Goal: Book appointment/travel/reservation

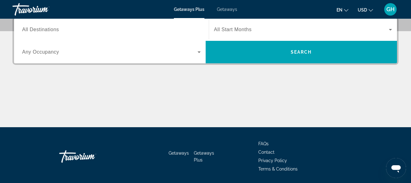
scroll to position [125, 0]
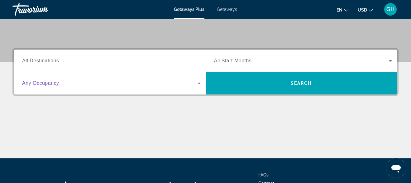
click at [200, 83] on icon "Search widget" at bounding box center [198, 82] width 7 height 7
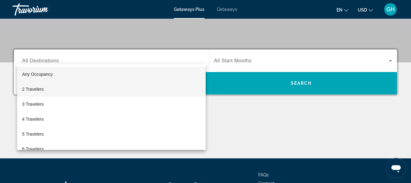
scroll to position [152, 0]
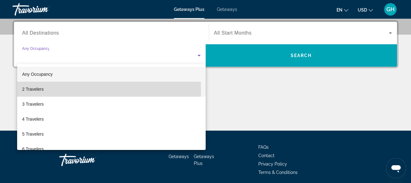
click at [49, 89] on mat-option "2 Travelers" at bounding box center [111, 89] width 188 height 15
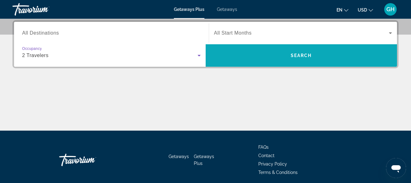
click at [286, 57] on span "Search widget" at bounding box center [302, 55] width 192 height 15
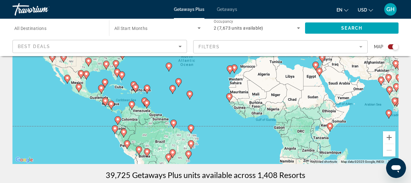
scroll to position [54, 0]
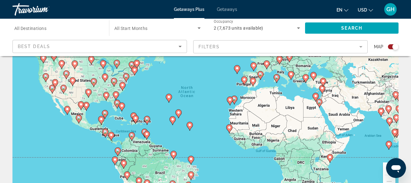
click at [88, 123] on div "To activate drag with keyboard, press Alt + Enter. Once in keyboard drag state,…" at bounding box center [205, 101] width 386 height 187
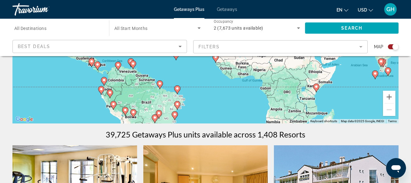
scroll to position [119, 0]
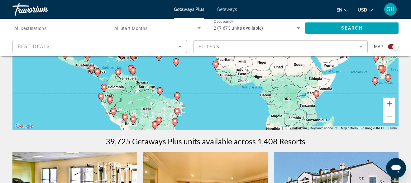
click at [391, 105] on button "Zoom in" at bounding box center [389, 103] width 12 height 12
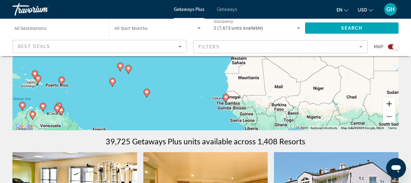
click at [391, 106] on button "Zoom in" at bounding box center [389, 103] width 12 height 12
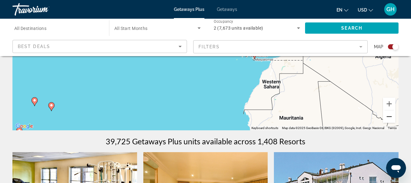
click at [390, 116] on button "Zoom out" at bounding box center [389, 116] width 12 height 12
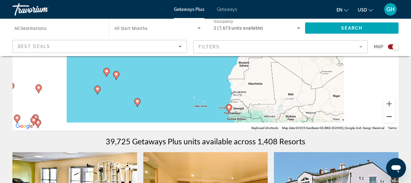
click at [390, 116] on button "Zoom out" at bounding box center [389, 116] width 12 height 12
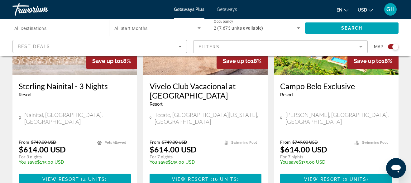
scroll to position [1007, 0]
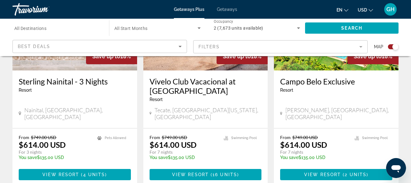
drag, startPoint x: 154, startPoint y: 142, endPoint x: 159, endPoint y: 139, distance: 4.9
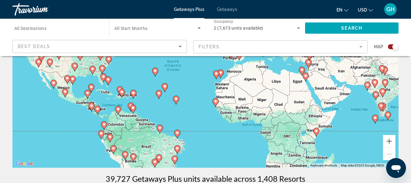
scroll to position [84, 0]
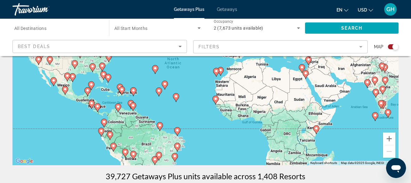
click at [217, 102] on icon "Main content" at bounding box center [215, 100] width 6 height 9
type input "**********"
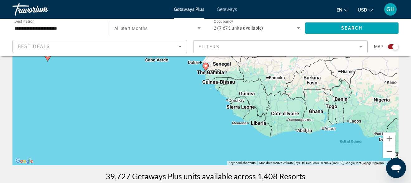
click at [205, 68] on icon "Main content" at bounding box center [205, 67] width 6 height 8
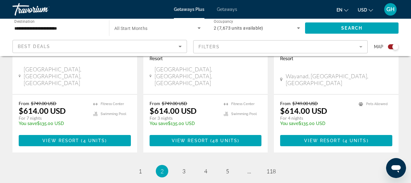
scroll to position [1062, 0]
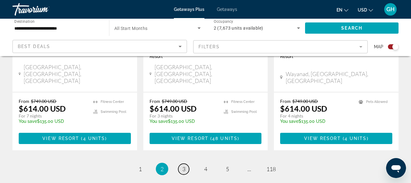
click at [183, 165] on span "3" at bounding box center [183, 168] width 3 height 7
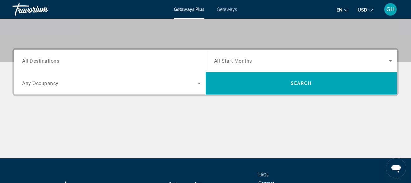
scroll to position [156, 0]
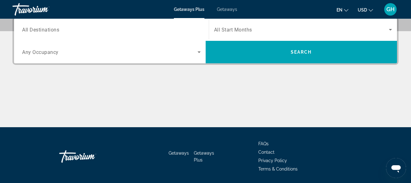
click at [53, 53] on span "Any Occupancy" at bounding box center [40, 52] width 36 height 6
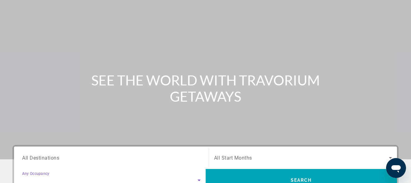
scroll to position [0, 0]
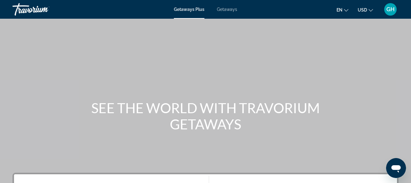
click at [224, 9] on div at bounding box center [205, 91] width 411 height 183
click at [189, 16] on div "Getaways Plus Getaways en English Español Français Italiano Português русский U…" at bounding box center [205, 9] width 411 height 16
click at [192, 10] on span "Getaways Plus" at bounding box center [189, 9] width 31 height 5
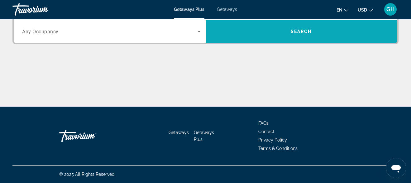
scroll to position [145, 0]
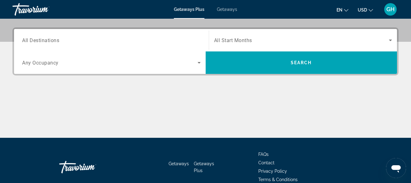
click at [95, 66] on div "Search widget" at bounding box center [111, 62] width 178 height 17
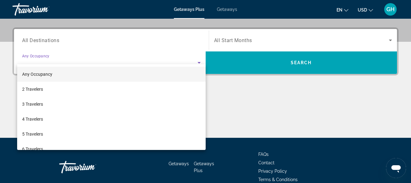
scroll to position [152, 0]
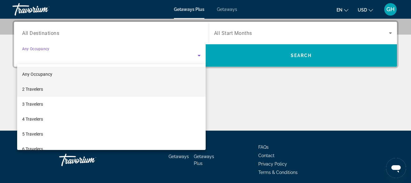
click at [38, 90] on span "2 Travelers" at bounding box center [32, 88] width 21 height 7
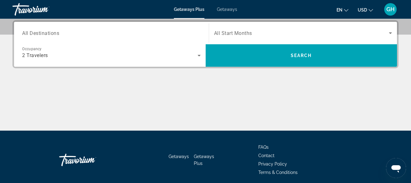
click at [313, 82] on div "Destination All Destinations Start Month All Start Months Occupancy Any Occupan…" at bounding box center [205, 75] width 411 height 110
click at [314, 83] on div "Destination All Destinations Start Month All Start Months Occupancy Any Occupan…" at bounding box center [205, 75] width 411 height 110
drag, startPoint x: 319, startPoint y: 82, endPoint x: 308, endPoint y: 80, distance: 10.7
click at [318, 82] on div "Destination All Destinations Start Month All Start Months Occupancy Any Occupan…" at bounding box center [205, 75] width 411 height 110
click at [230, 7] on span "Getaways" at bounding box center [227, 9] width 20 height 5
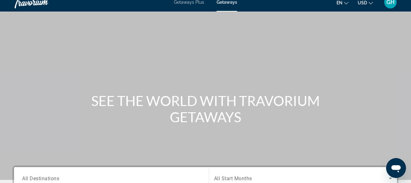
scroll to position [4, 0]
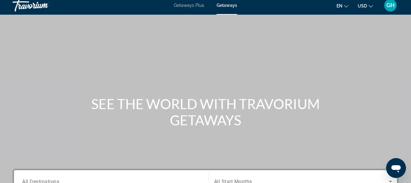
click at [240, 25] on div "Main content" at bounding box center [205, 89] width 411 height 187
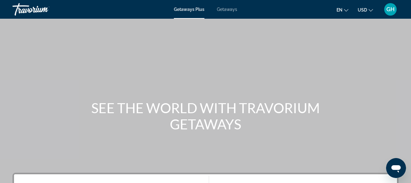
click at [198, 10] on span "Getaways Plus" at bounding box center [189, 9] width 31 height 5
click at [180, 13] on div "Getaways Plus Getaways en English Español Français Italiano Português русский U…" at bounding box center [205, 9] width 411 height 16
click at [180, 11] on span "Getaways Plus" at bounding box center [189, 9] width 31 height 5
click at [180, 9] on span "Getaways Plus" at bounding box center [189, 9] width 31 height 5
click at [180, 8] on span "Getaways Plus" at bounding box center [189, 9] width 31 height 5
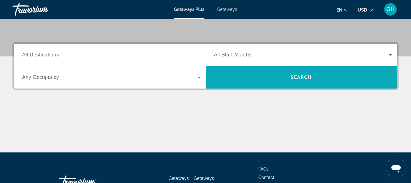
scroll to position [123, 0]
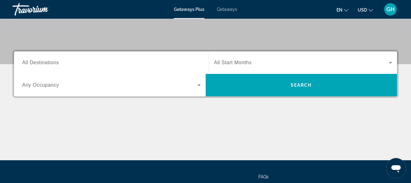
click at [47, 63] on span "All Destinations" at bounding box center [40, 62] width 37 height 5
click at [47, 63] on input "Destination All Destinations" at bounding box center [111, 62] width 178 height 7
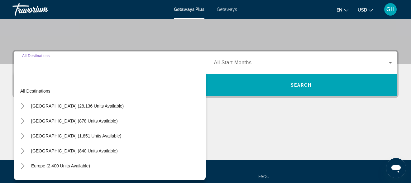
scroll to position [152, 0]
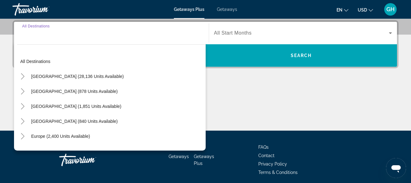
click at [47, 63] on span "All destinations" at bounding box center [35, 61] width 30 height 5
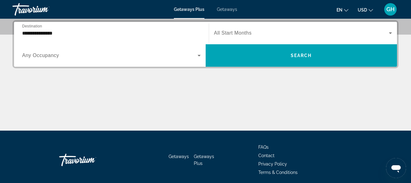
click at [45, 29] on div "**********" at bounding box center [111, 33] width 178 height 18
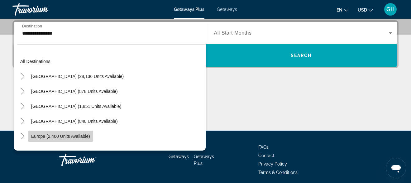
click at [55, 137] on span "Europe (2,400 units available)" at bounding box center [60, 136] width 59 height 5
type input "**********"
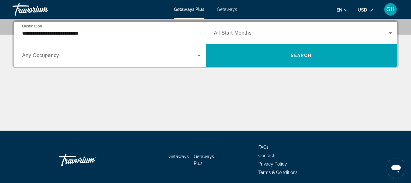
click at [47, 55] on span "Any Occupancy" at bounding box center [40, 55] width 37 height 5
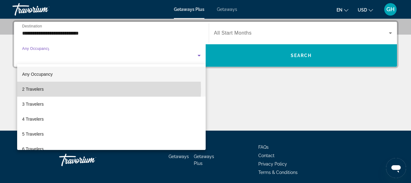
click at [46, 88] on mat-option "2 Travelers" at bounding box center [111, 89] width 188 height 15
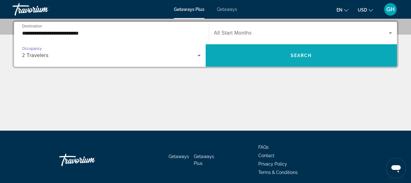
click at [298, 55] on span "Search" at bounding box center [301, 55] width 21 height 5
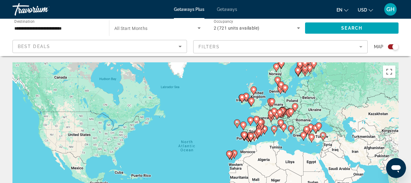
click at [278, 107] on div "To activate drag with keyboard, press Alt + Enter. Once in keyboard drag state,…" at bounding box center [205, 155] width 386 height 187
click at [273, 105] on gmp-advanced-marker "Main content" at bounding box center [272, 102] width 6 height 9
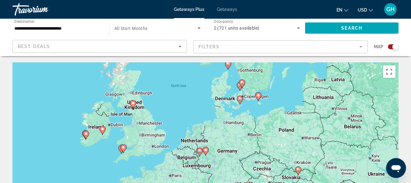
click at [226, 152] on div "To activate drag with keyboard, press Alt + Enter. Once in keyboard drag state,…" at bounding box center [205, 155] width 386 height 187
click at [226, 153] on div "To activate drag with keyboard, press Alt + Enter. Once in keyboard drag state,…" at bounding box center [205, 155] width 386 height 187
click at [225, 153] on div "To activate drag with keyboard, press Alt + Enter. Once in keyboard drag state,…" at bounding box center [205, 155] width 386 height 187
click at [224, 152] on div "To activate drag with keyboard, press Alt + Enter. Once in keyboard drag state,…" at bounding box center [205, 155] width 386 height 187
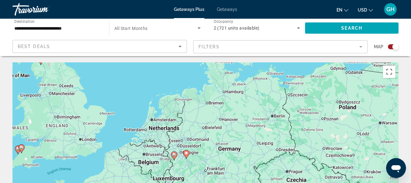
click at [227, 152] on div "To activate drag with keyboard, press Alt + Enter. Once in keyboard drag state,…" at bounding box center [205, 155] width 386 height 187
click at [228, 151] on div "To activate drag with keyboard, press Alt + Enter. Once in keyboard drag state,…" at bounding box center [205, 155] width 386 height 187
click at [225, 146] on div "To activate drag with keyboard, press Alt + Enter. Once in keyboard drag state,…" at bounding box center [205, 155] width 386 height 187
click at [230, 121] on div "To activate drag with keyboard, press Alt + Enter. Once in keyboard drag state,…" at bounding box center [205, 155] width 386 height 187
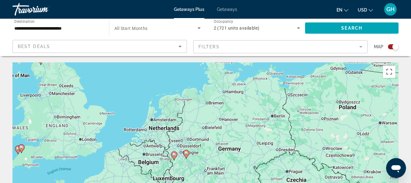
click at [215, 130] on div "To activate drag with keyboard, press Alt + Enter. Once in keyboard drag state,…" at bounding box center [205, 155] width 386 height 187
click at [214, 130] on div "To activate drag with keyboard, press Alt + Enter. Once in keyboard drag state,…" at bounding box center [205, 155] width 386 height 187
click at [136, 130] on div "To activate drag with keyboard, press Alt + Enter. Once in keyboard drag state,…" at bounding box center [205, 155] width 386 height 187
click at [161, 130] on div "To activate drag with keyboard, press Alt + Enter. Once in keyboard drag state,…" at bounding box center [205, 155] width 386 height 187
click at [161, 131] on div "To activate drag with keyboard, press Alt + Enter. Once in keyboard drag state,…" at bounding box center [205, 155] width 386 height 187
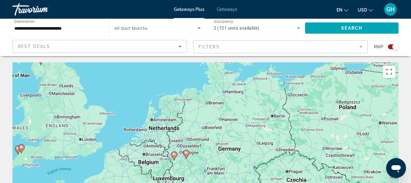
click at [163, 122] on div "To activate drag with keyboard, press Alt + Enter. Once in keyboard drag state,…" at bounding box center [205, 155] width 386 height 187
click at [196, 149] on div "To activate drag with keyboard, press Alt + Enter. Once in keyboard drag state,…" at bounding box center [205, 155] width 386 height 187
click at [195, 149] on div "To activate drag with keyboard, press Alt + Enter. Once in keyboard drag state,…" at bounding box center [205, 155] width 386 height 187
click at [232, 163] on div "To activate drag with keyboard, press Alt + Enter. Once in keyboard drag state,…" at bounding box center [205, 155] width 386 height 187
click at [235, 162] on div "To activate drag with keyboard, press Alt + Enter. Once in keyboard drag state,…" at bounding box center [205, 155] width 386 height 187
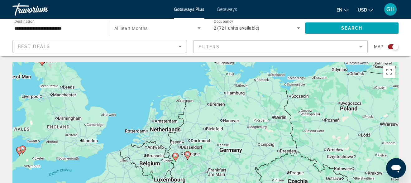
click at [212, 170] on div "To activate drag with keyboard, press Alt + Enter. Once in keyboard drag state,…" at bounding box center [205, 155] width 386 height 187
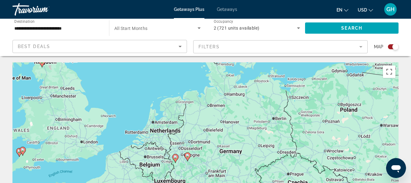
drag, startPoint x: 212, startPoint y: 171, endPoint x: 216, endPoint y: 158, distance: 13.5
click at [213, 169] on div "To activate drag with keyboard, press Alt + Enter. Once in keyboard drag state,…" at bounding box center [205, 155] width 386 height 187
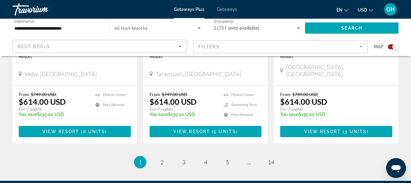
scroll to position [1044, 0]
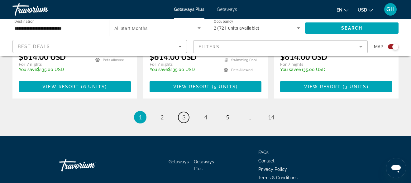
click at [184, 114] on span "3" at bounding box center [183, 117] width 3 height 7
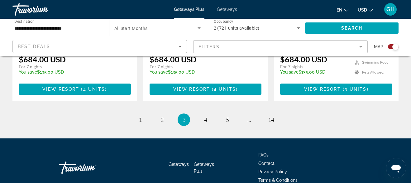
scroll to position [1021, 0]
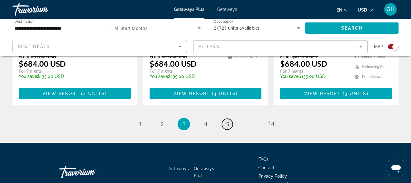
click at [230, 119] on link "page 5" at bounding box center [227, 124] width 11 height 11
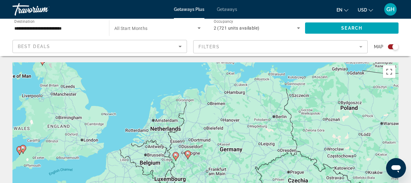
click at [127, 29] on span "All Start Months" at bounding box center [130, 28] width 33 height 5
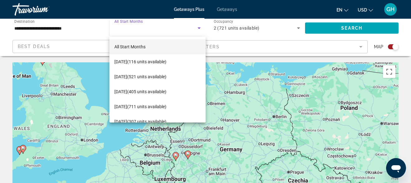
click at [126, 29] on div at bounding box center [205, 91] width 411 height 183
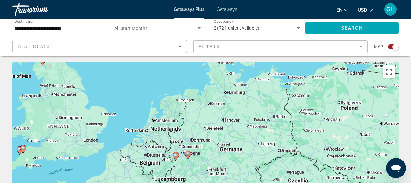
click at [125, 30] on span "All Start Months" at bounding box center [130, 28] width 33 height 5
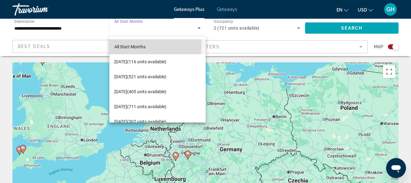
click at [122, 44] on span "All Start Months" at bounding box center [129, 46] width 31 height 5
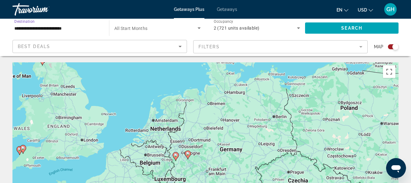
click at [61, 31] on input "**********" at bounding box center [57, 28] width 87 height 7
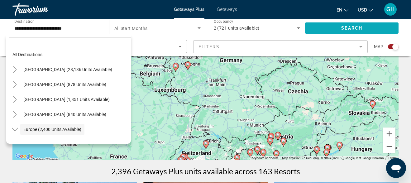
scroll to position [87, 0]
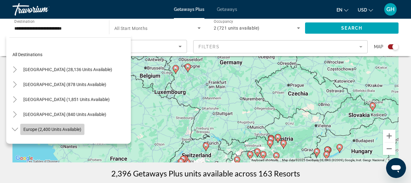
click at [45, 129] on span "Europe (2,400 units available)" at bounding box center [52, 129] width 58 height 5
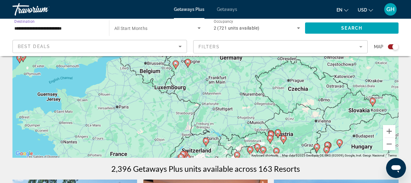
scroll to position [0, 0]
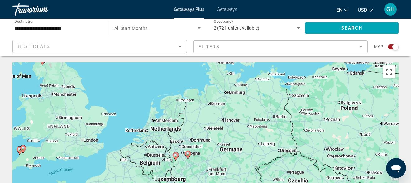
click at [197, 9] on span "Getaways Plus" at bounding box center [189, 9] width 31 height 5
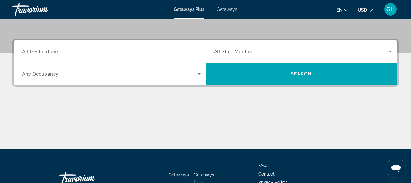
scroll to position [135, 0]
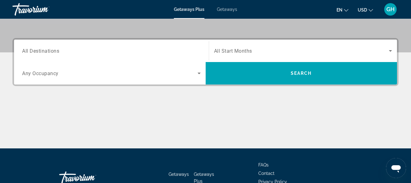
click at [52, 52] on span "All Destinations" at bounding box center [40, 51] width 37 height 6
click at [52, 52] on input "Destination All Destinations" at bounding box center [111, 50] width 178 height 7
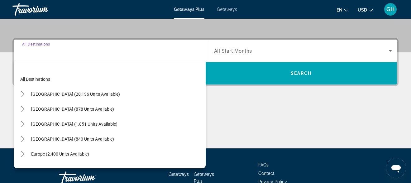
scroll to position [152, 0]
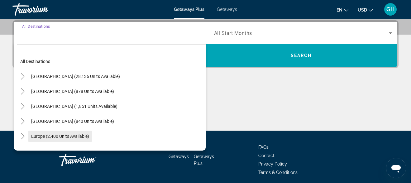
click at [69, 135] on span "Europe (2,400 units available)" at bounding box center [60, 136] width 58 height 5
type input "**********"
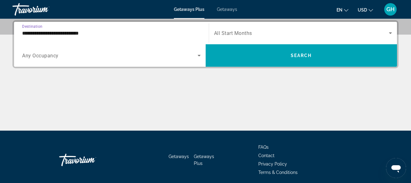
click at [199, 55] on icon "Search widget" at bounding box center [198, 55] width 7 height 7
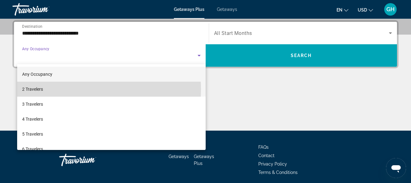
click at [38, 89] on span "2 Travelers" at bounding box center [32, 88] width 21 height 7
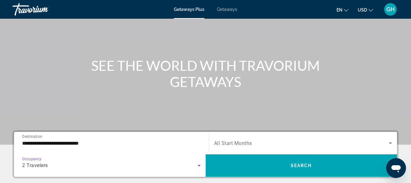
scroll to position [0, 0]
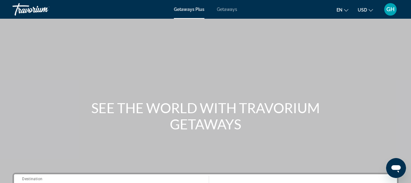
click at [39, 58] on div "Main content" at bounding box center [205, 93] width 411 height 187
click at [44, 56] on div "Main content" at bounding box center [205, 93] width 411 height 187
